Goal: Information Seeking & Learning: Learn about a topic

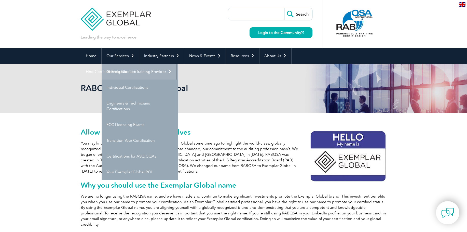
click at [131, 69] on link "Getting Certified" at bounding box center [140, 72] width 76 height 16
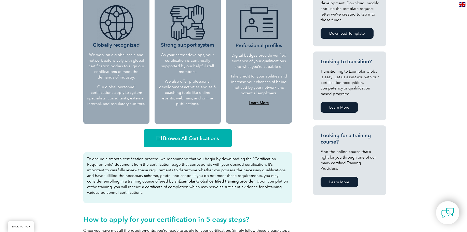
scroll to position [255, 0]
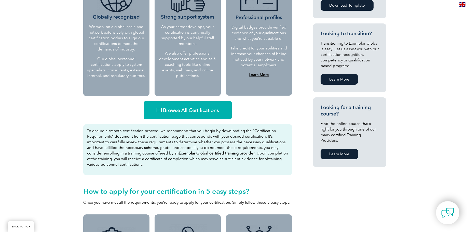
click at [174, 111] on span "Browse All Certifications" at bounding box center [191, 109] width 56 height 5
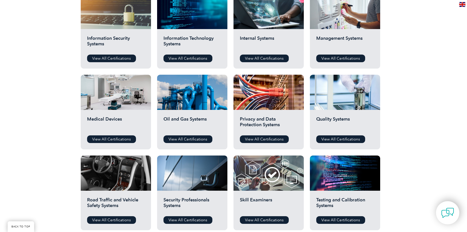
scroll to position [306, 0]
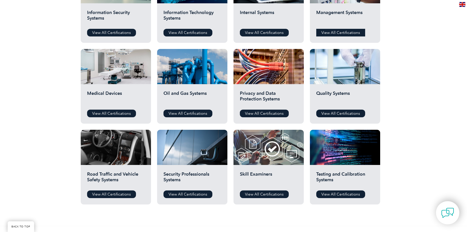
click at [350, 33] on link "View All Certifications" at bounding box center [340, 33] width 49 height 8
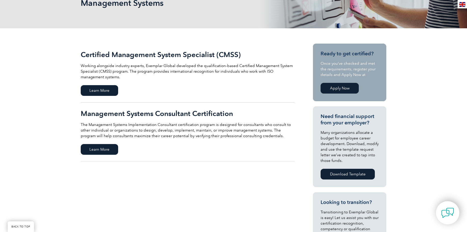
scroll to position [76, 0]
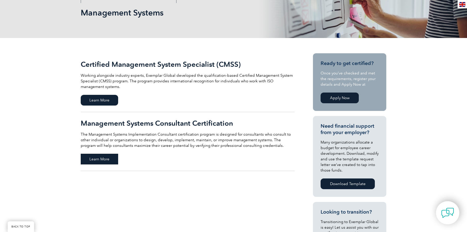
click at [101, 161] on span "Learn More" at bounding box center [99, 159] width 37 height 11
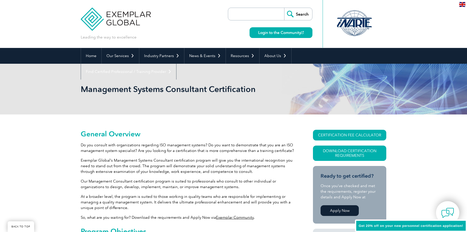
scroll to position [188, 0]
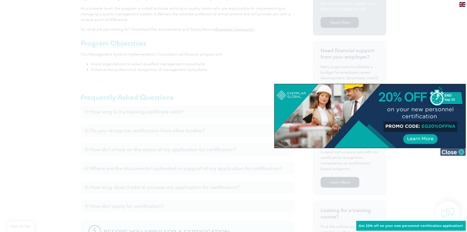
click at [455, 150] on img at bounding box center [452, 152] width 25 height 8
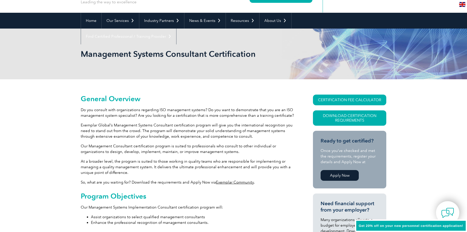
scroll to position [0, 0]
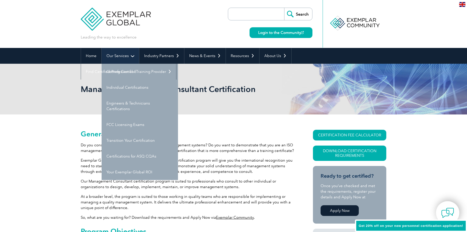
click at [125, 54] on link "Our Services" at bounding box center [120, 56] width 37 height 16
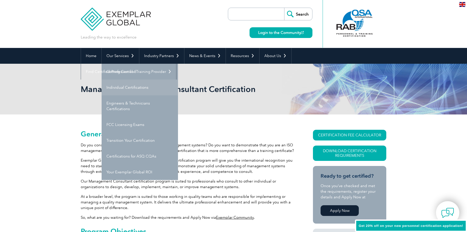
click at [138, 84] on link "Individual Certifications" at bounding box center [140, 87] width 76 height 16
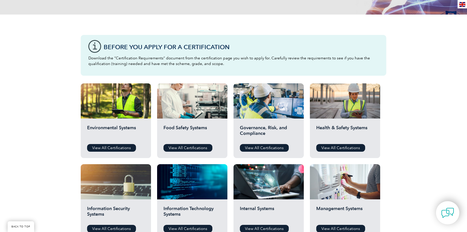
scroll to position [102, 0]
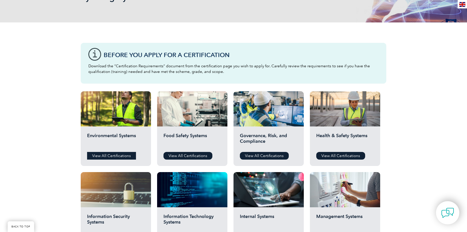
click at [123, 157] on link "View All Certifications" at bounding box center [111, 156] width 49 height 8
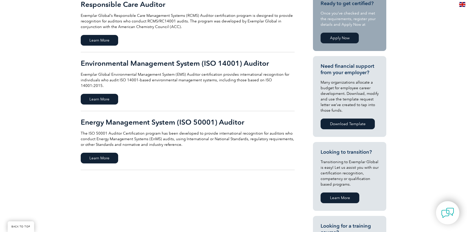
scroll to position [127, 0]
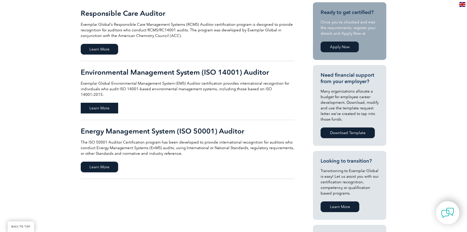
click at [99, 103] on span "Learn More" at bounding box center [99, 108] width 37 height 11
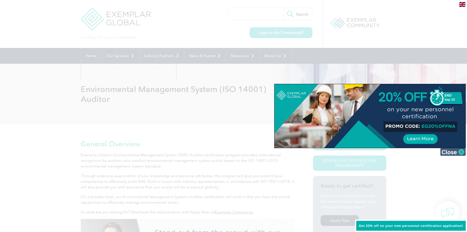
click at [453, 152] on img at bounding box center [452, 152] width 25 height 8
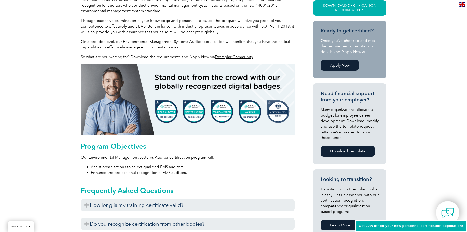
scroll to position [178, 0]
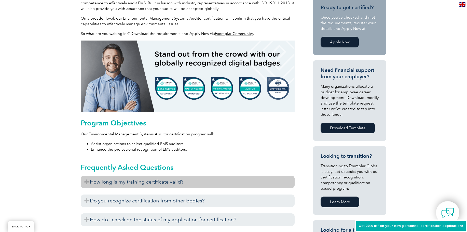
click at [90, 183] on h3 "How long is my training certificate valid?" at bounding box center [188, 181] width 214 height 12
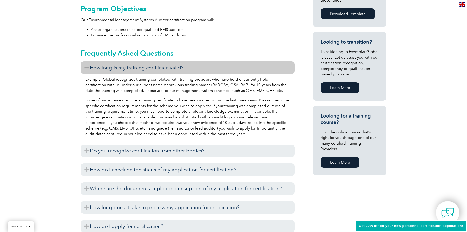
scroll to position [306, 0]
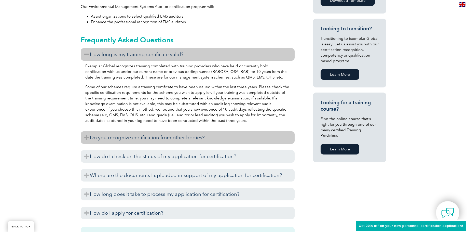
click at [89, 136] on h3 "Do you recognize certification from other bodies?" at bounding box center [188, 137] width 214 height 12
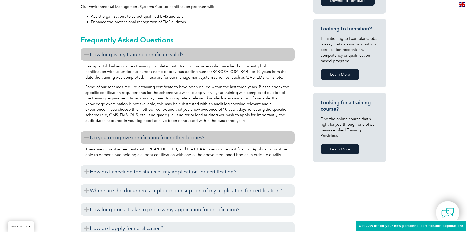
click at [89, 136] on h3 "Do you recognize certification from other bodies?" at bounding box center [188, 137] width 214 height 12
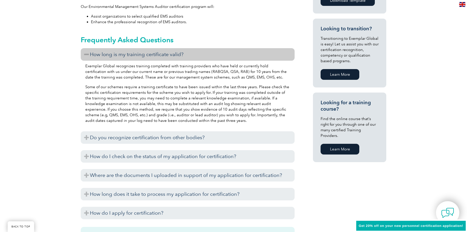
click at [350, 144] on link "Learn More" at bounding box center [340, 149] width 39 height 11
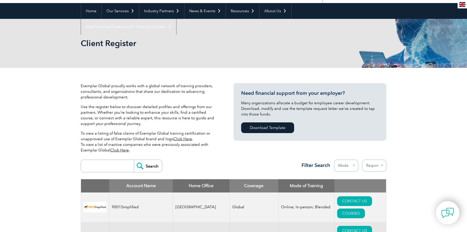
scroll to position [127, 0]
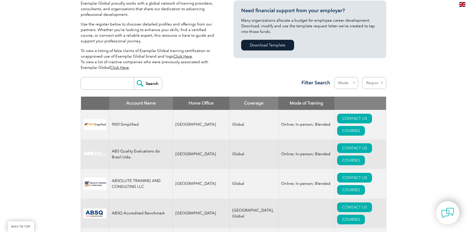
click at [353, 82] on select "Mode Online In-person Blended" at bounding box center [346, 83] width 24 height 12
select select "Online"
click at [334, 77] on select "Mode Online In-person Blended" at bounding box center [346, 83] width 24 height 12
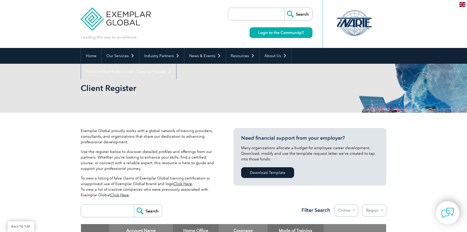
scroll to position [97, 0]
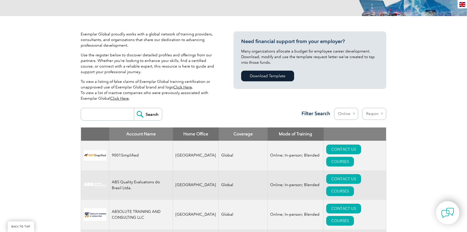
select select "[GEOGRAPHIC_DATA]"
click at [362, 108] on select "Region [GEOGRAPHIC_DATA] [GEOGRAPHIC_DATA] [GEOGRAPHIC_DATA] [GEOGRAPHIC_DATA] …" at bounding box center [374, 114] width 24 height 12
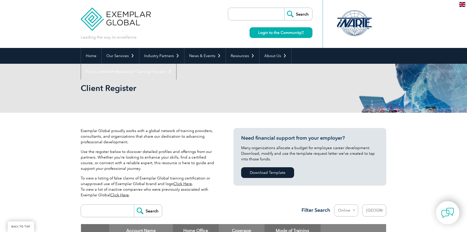
select select "[GEOGRAPHIC_DATA]"
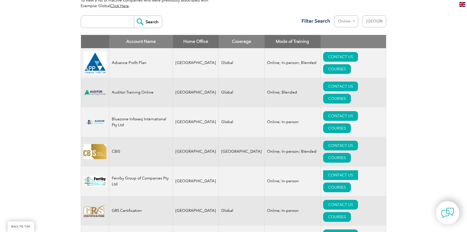
scroll to position [178, 0]
